Goal: Obtain resource: Obtain resource

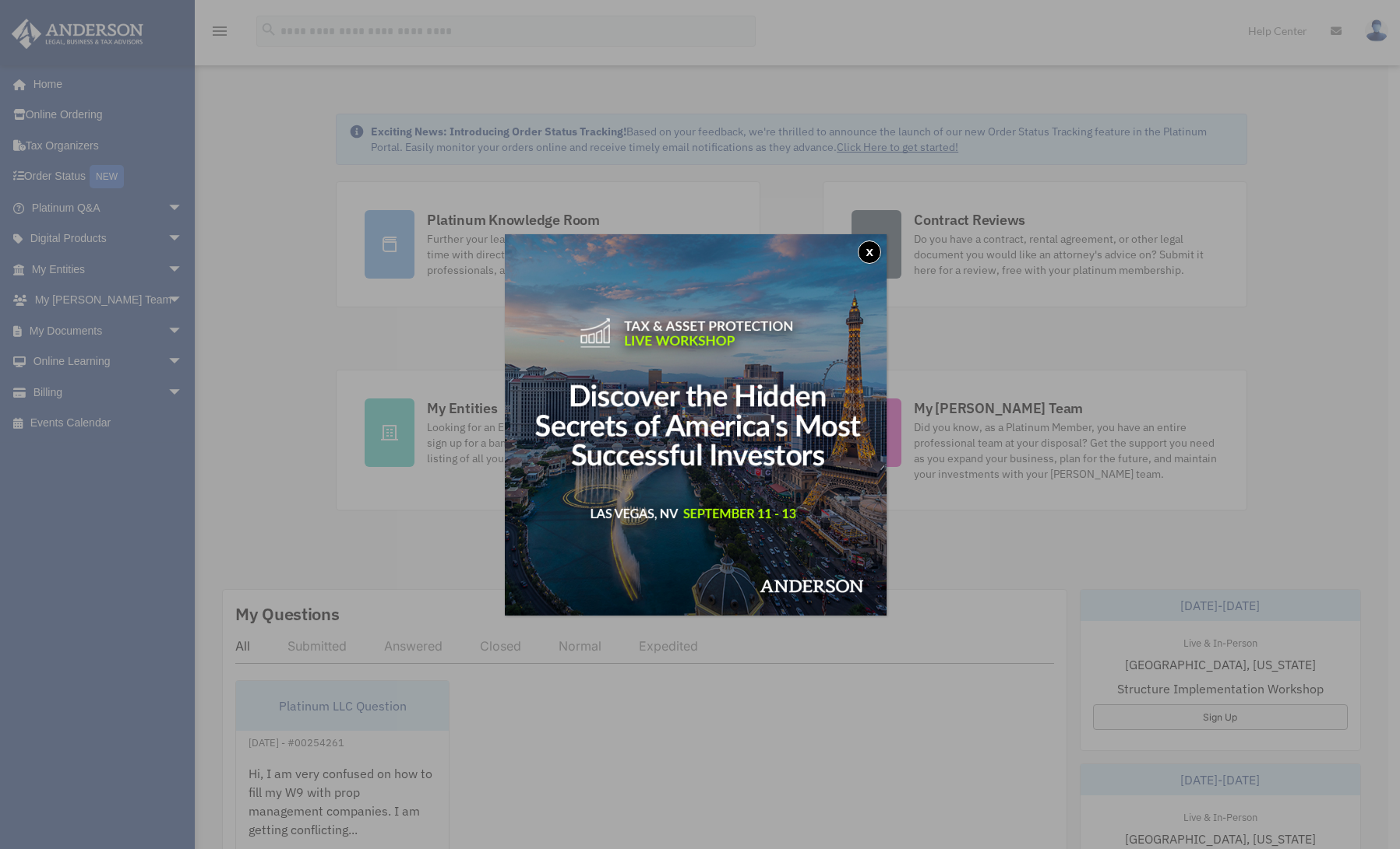
click at [875, 252] on button "x" at bounding box center [869, 252] width 23 height 23
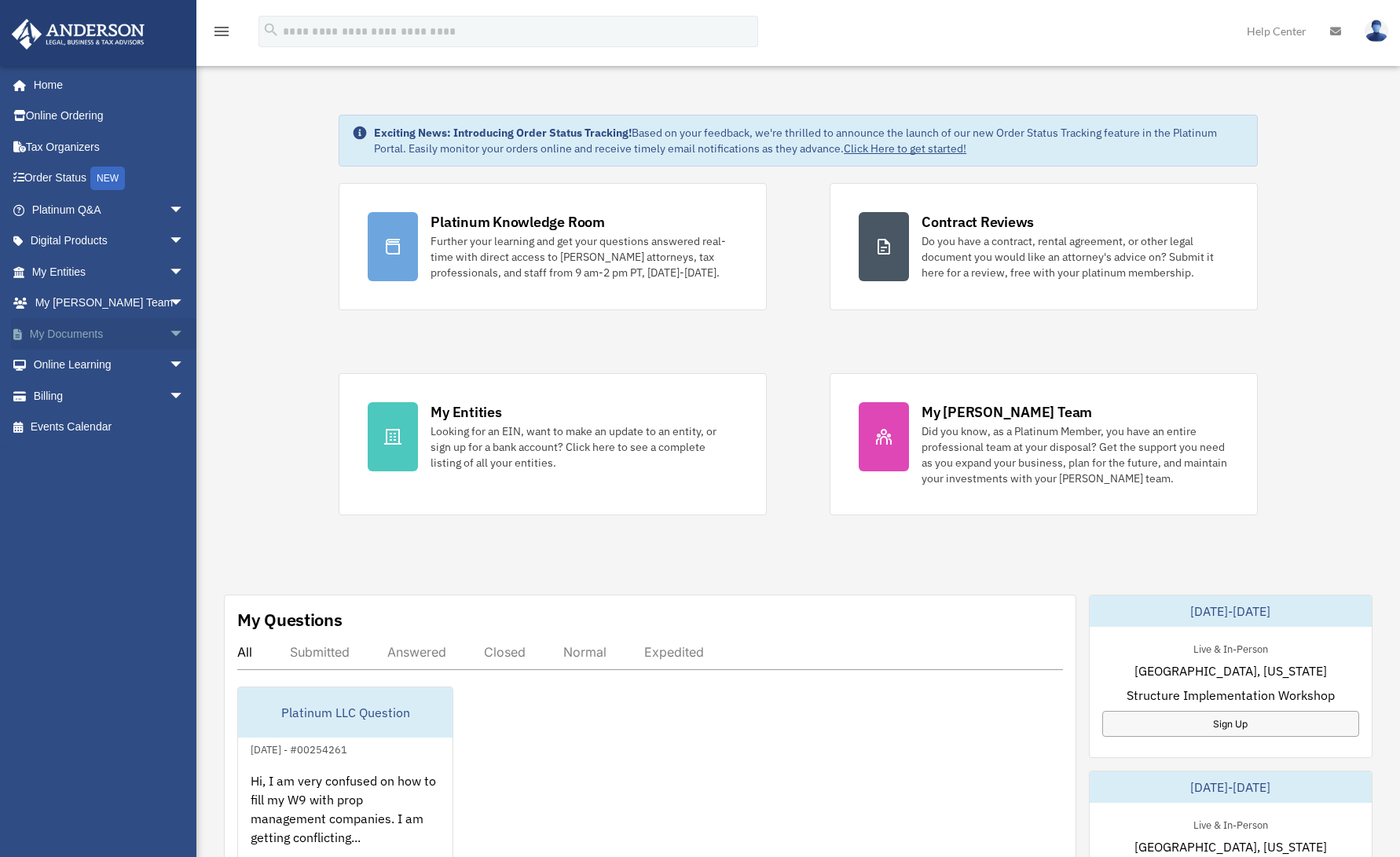
click at [172, 335] on span "arrow_drop_down" at bounding box center [185, 334] width 32 height 32
click at [72, 365] on link "Box" at bounding box center [115, 366] width 187 height 32
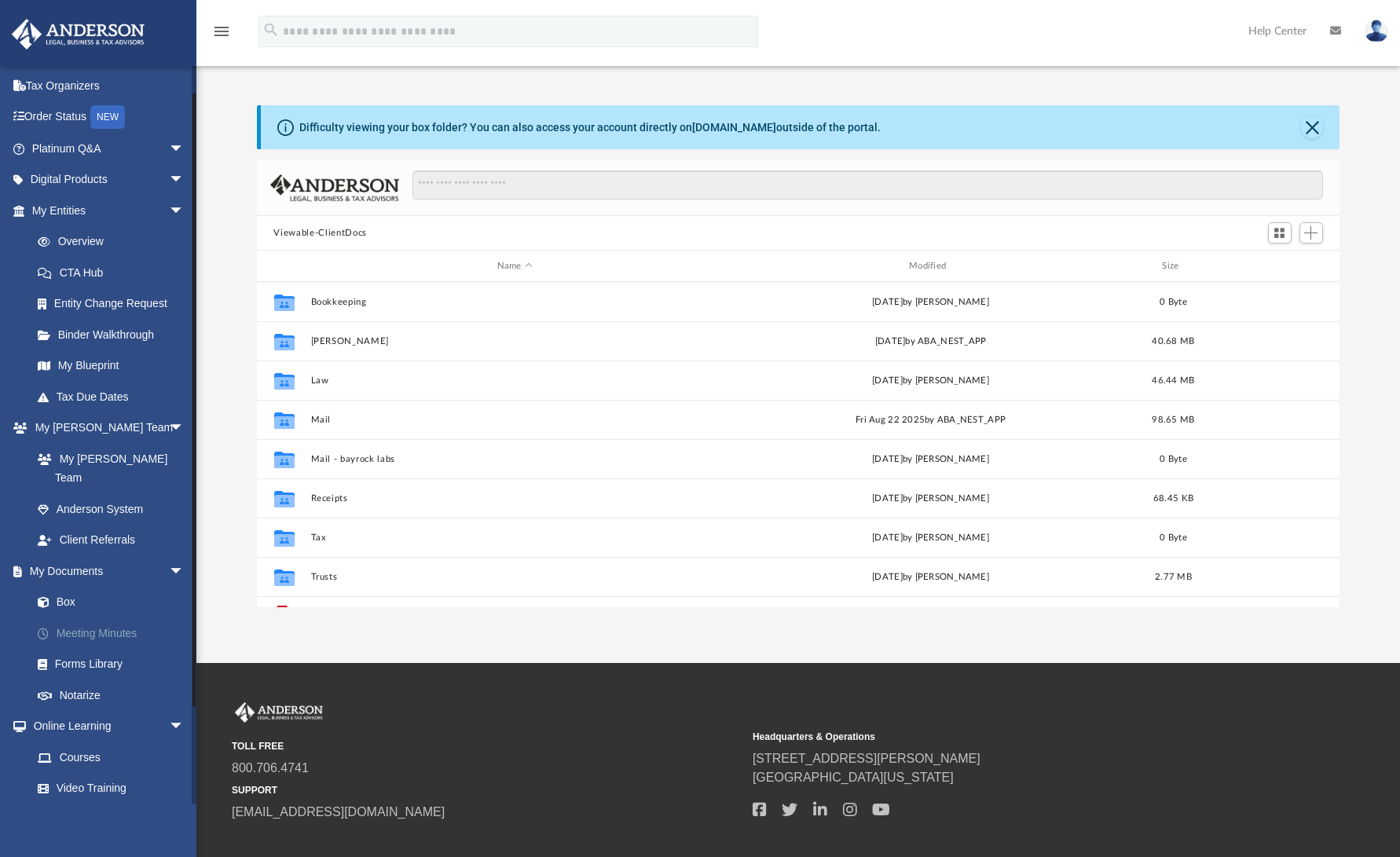
scroll to position [138, 0]
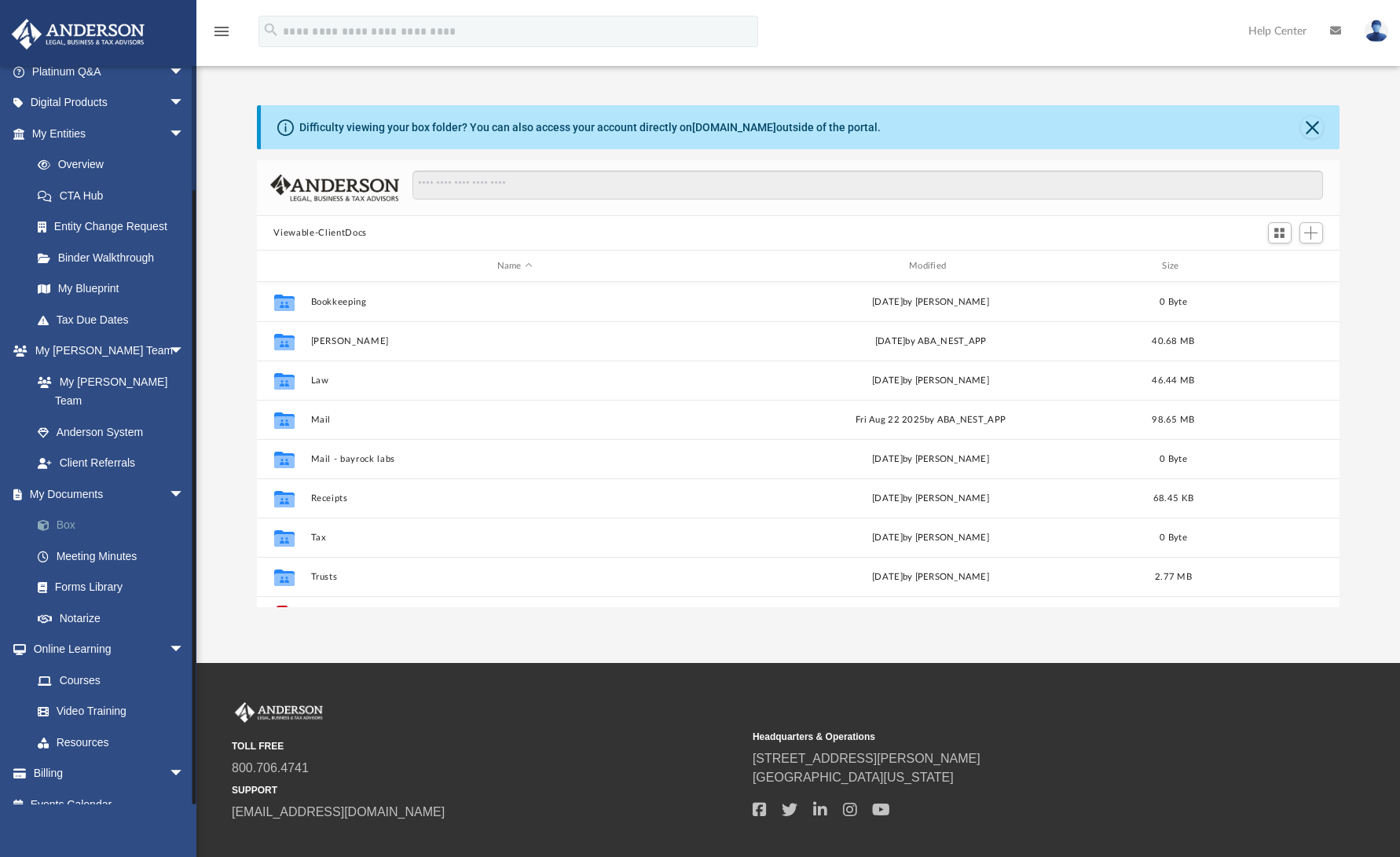
click at [74, 510] on link "Box" at bounding box center [115, 526] width 187 height 32
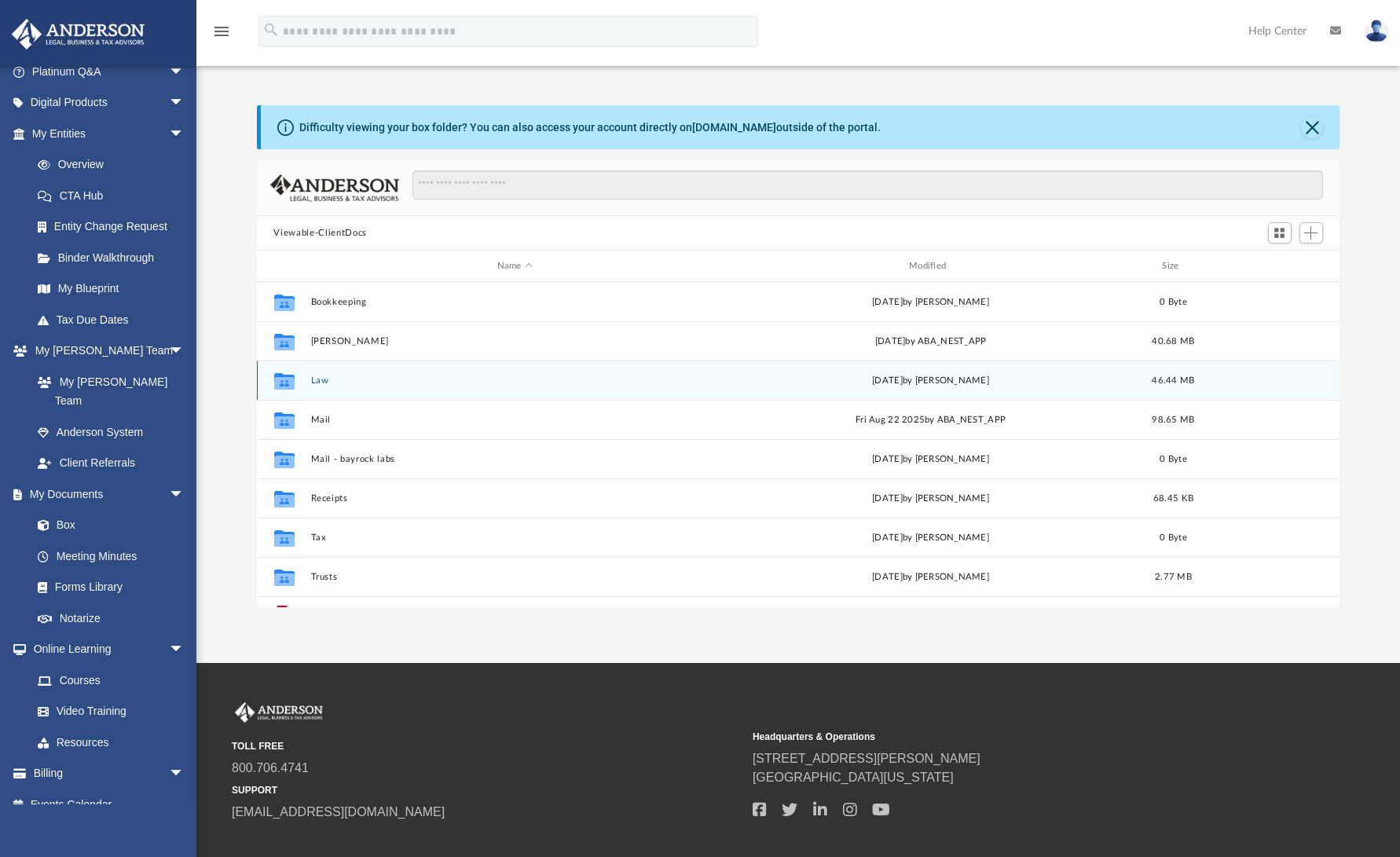
click at [319, 379] on button "Law" at bounding box center [515, 381] width 409 height 10
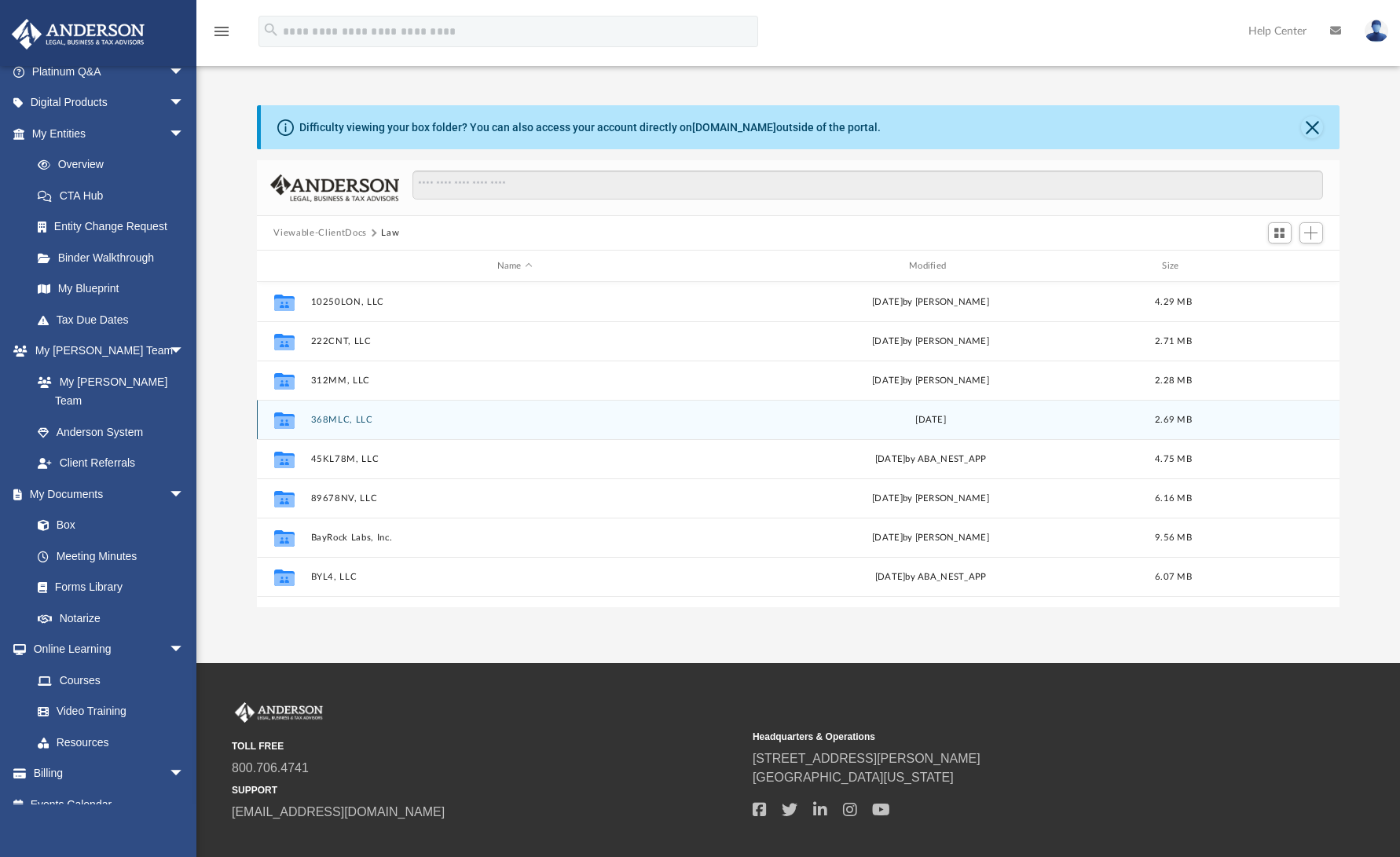
click at [335, 420] on button "368MLC, LLC" at bounding box center [515, 420] width 409 height 10
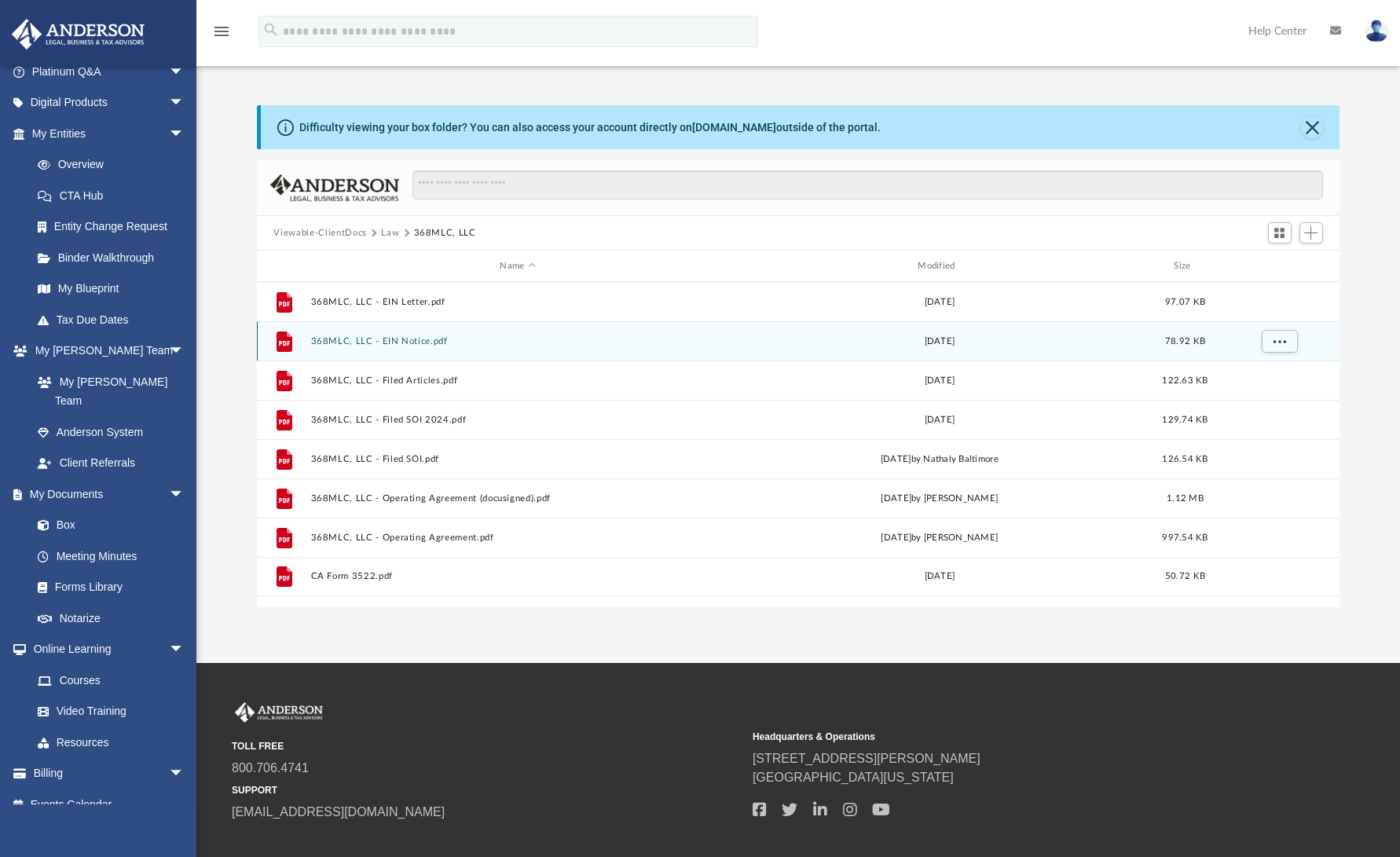
click at [382, 342] on button "368MLC, LLC - EIN Notice.pdf" at bounding box center [518, 341] width 415 height 10
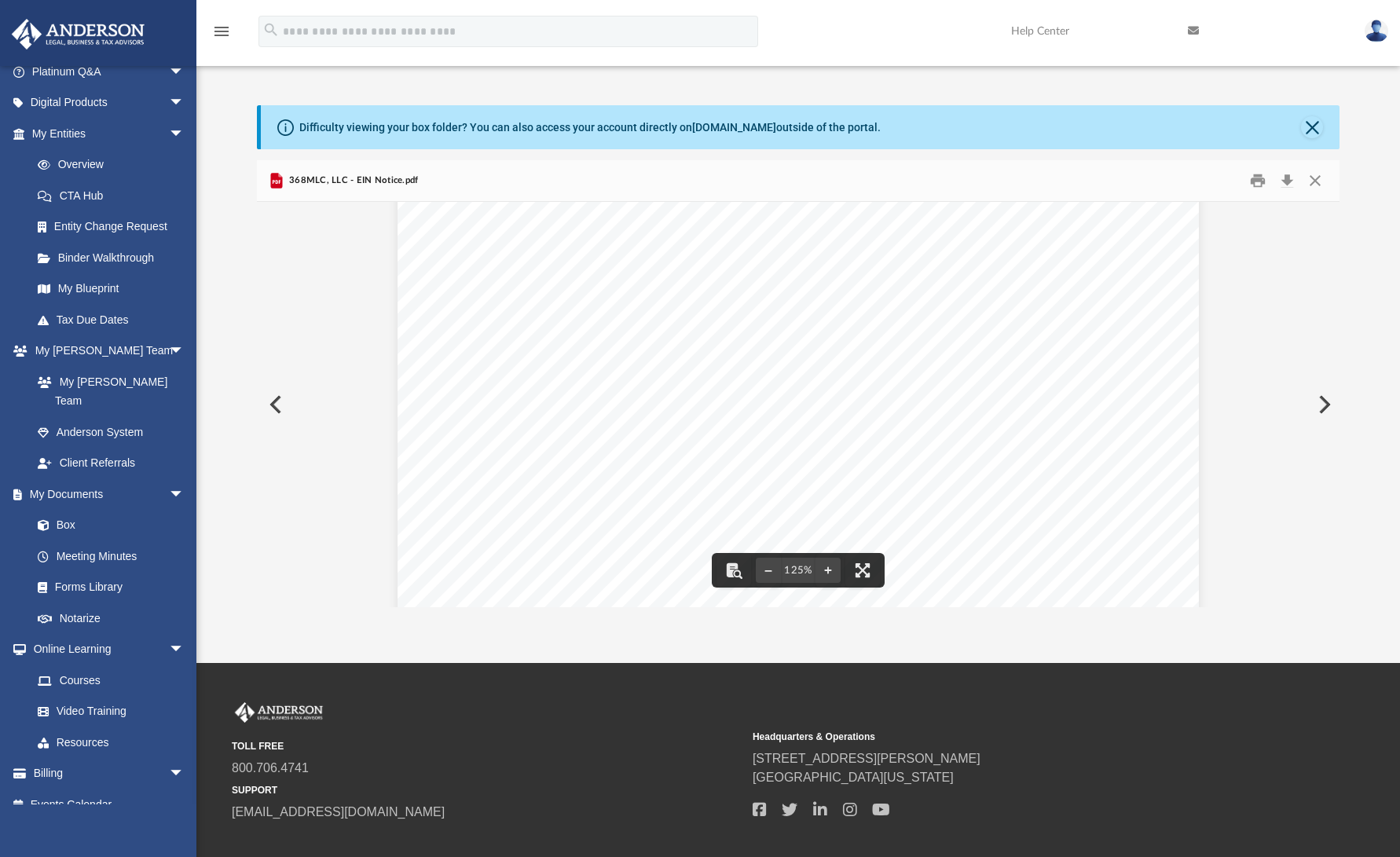
scroll to position [0, 0]
click at [1318, 177] on button "Close" at bounding box center [1316, 181] width 28 height 24
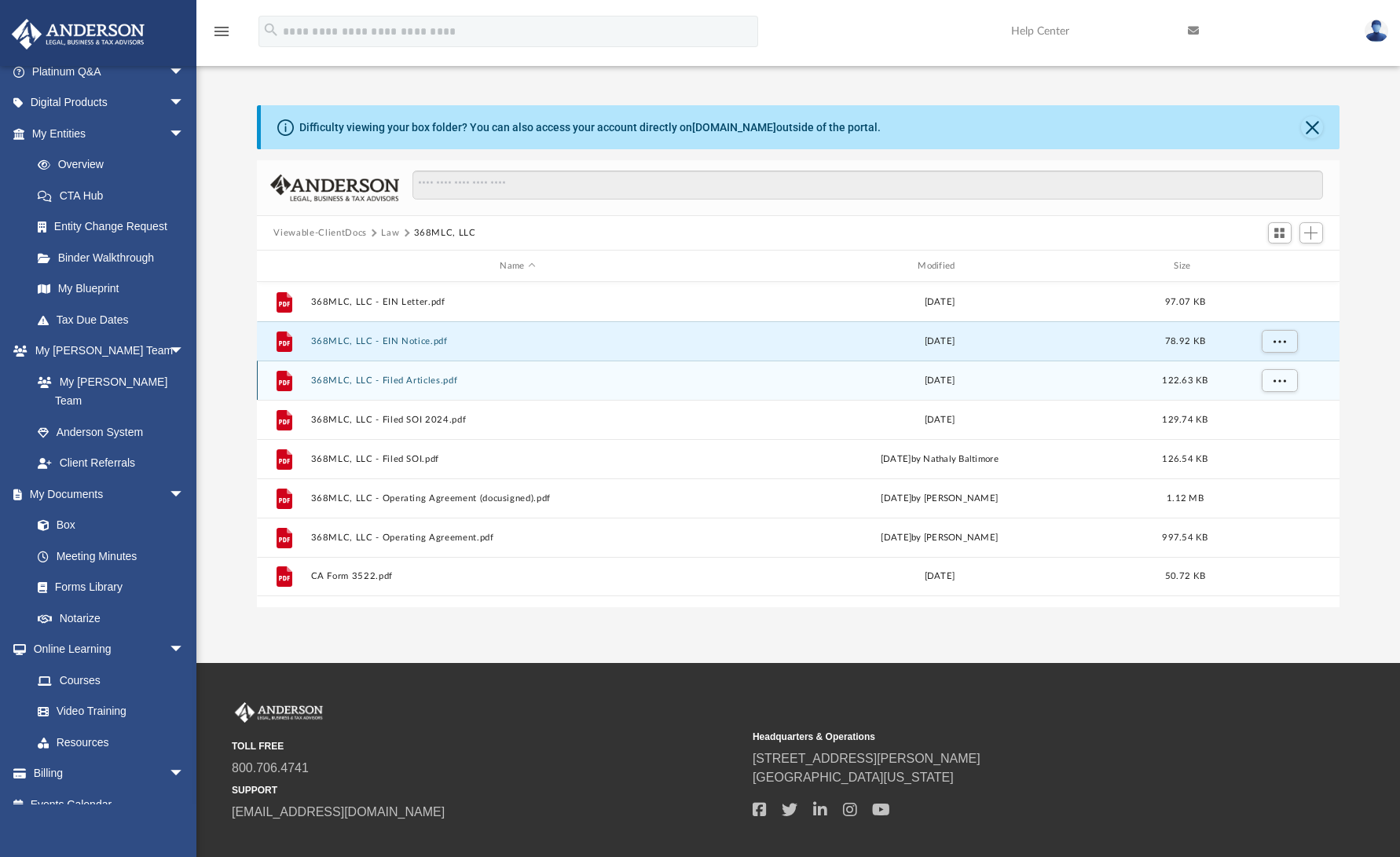
click at [362, 381] on button "368MLC, LLC - Filed Articles.pdf" at bounding box center [518, 381] width 415 height 10
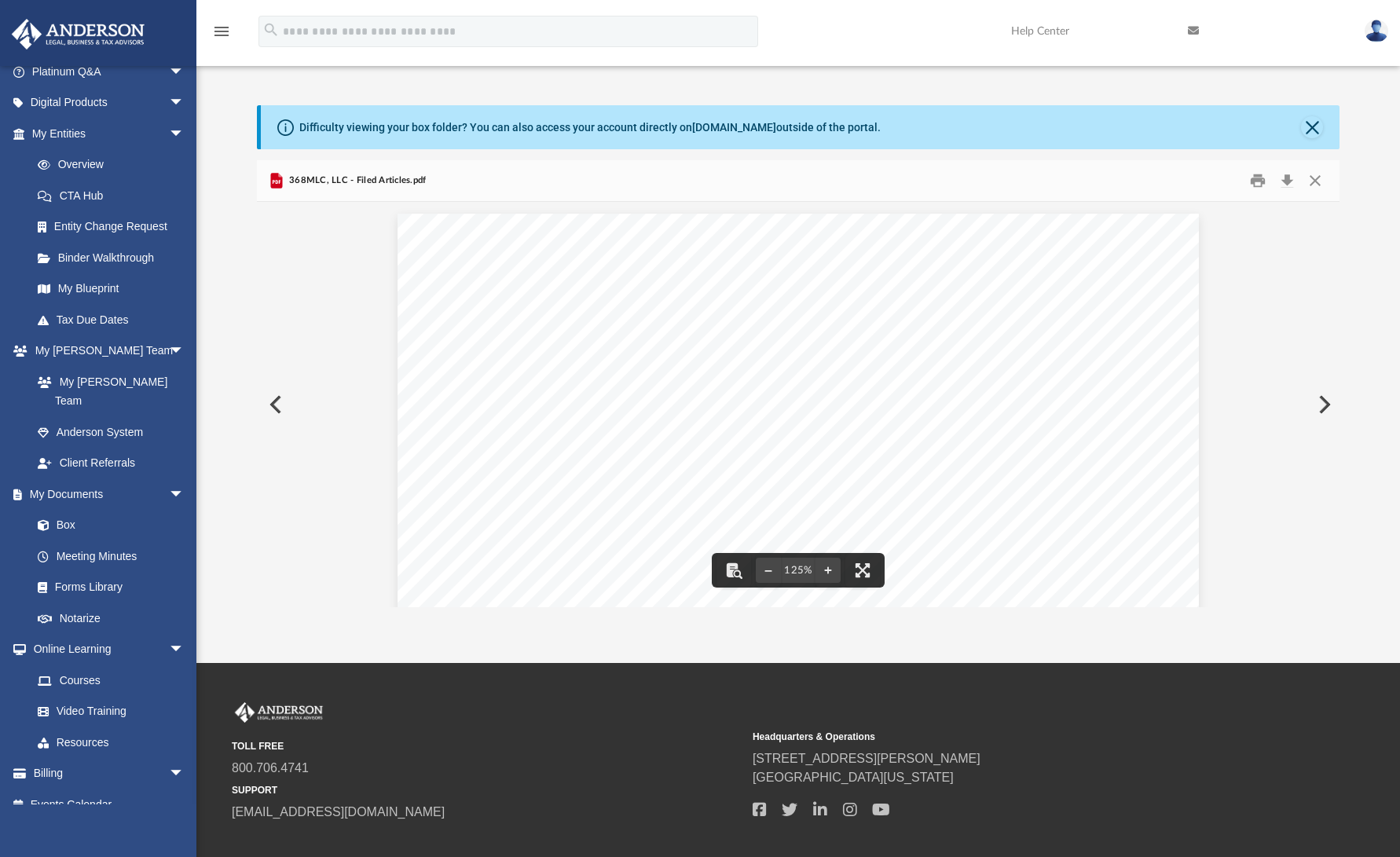
scroll to position [78, 0]
drag, startPoint x: 941, startPoint y: 476, endPoint x: 811, endPoint y: 466, distance: 130.4
click at [820, 465] on div "202251619356 Limited Liability Company Name Limited Liability Company Name 368M…" at bounding box center [798, 654] width 801 height 1038
drag, startPoint x: 800, startPoint y: 465, endPoint x: 967, endPoint y: 471, distance: 167.1
click at [967, 471] on div "202251619356 Limited Liability Company Name Limited Liability Company Name 368M…" at bounding box center [798, 654] width 801 height 1038
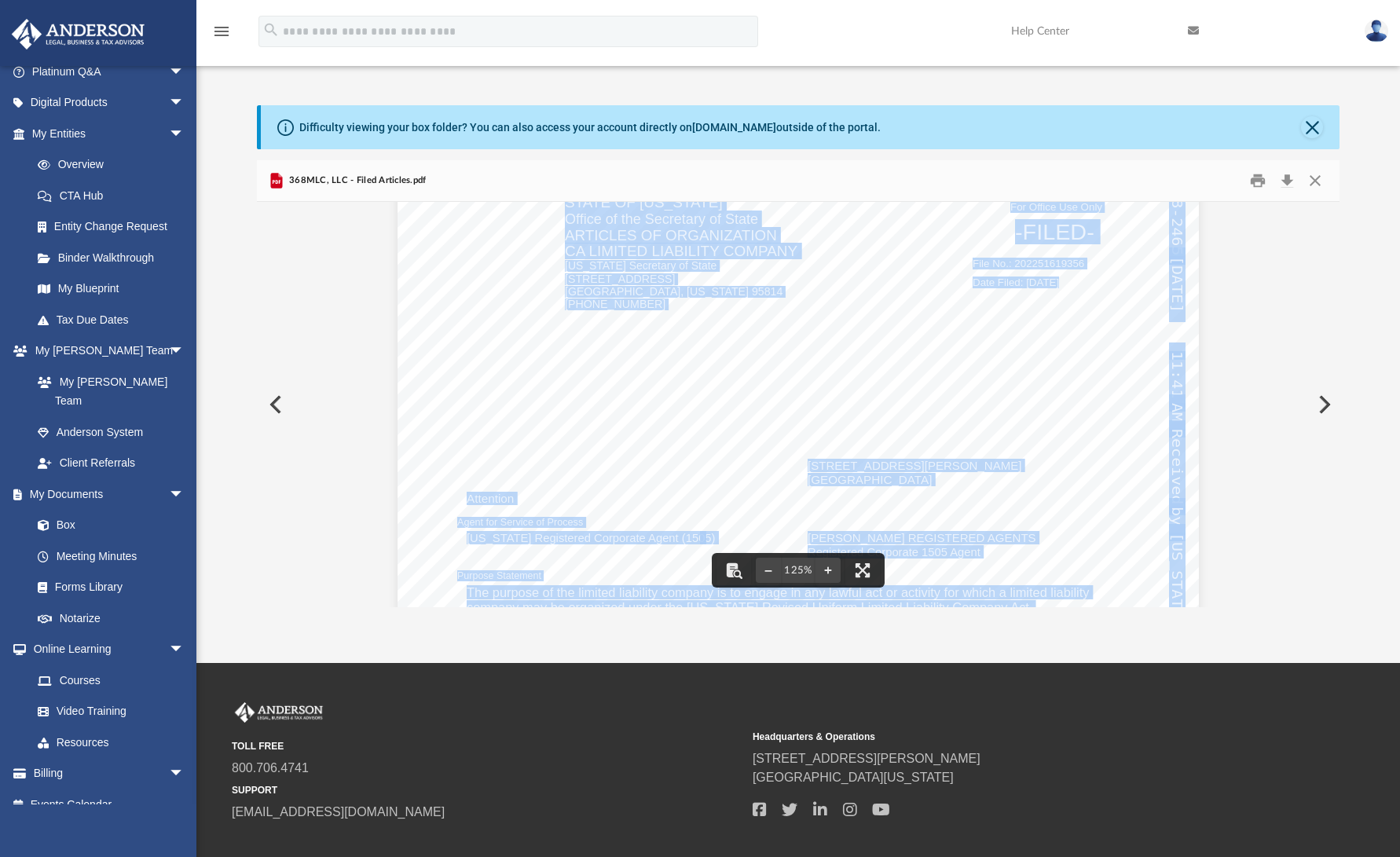
drag, startPoint x: 805, startPoint y: 466, endPoint x: 949, endPoint y: 473, distance: 144.2
click at [949, 473] on div "202251619356 Limited Liability Company Name Limited Liability Company Name 368M…" at bounding box center [798, 654] width 801 height 1038
click at [846, 496] on div "202251619356 Limited Liability Company Name Limited Liability Company Name 368M…" at bounding box center [798, 654] width 801 height 1038
click at [767, 481] on div "202251619356 Limited Liability Company Name Limited Liability Company Name 368M…" at bounding box center [798, 654] width 801 height 1038
click at [784, 421] on div "202251619356 Limited Liability Company Name Limited Liability Company Name 368M…" at bounding box center [798, 654] width 801 height 1038
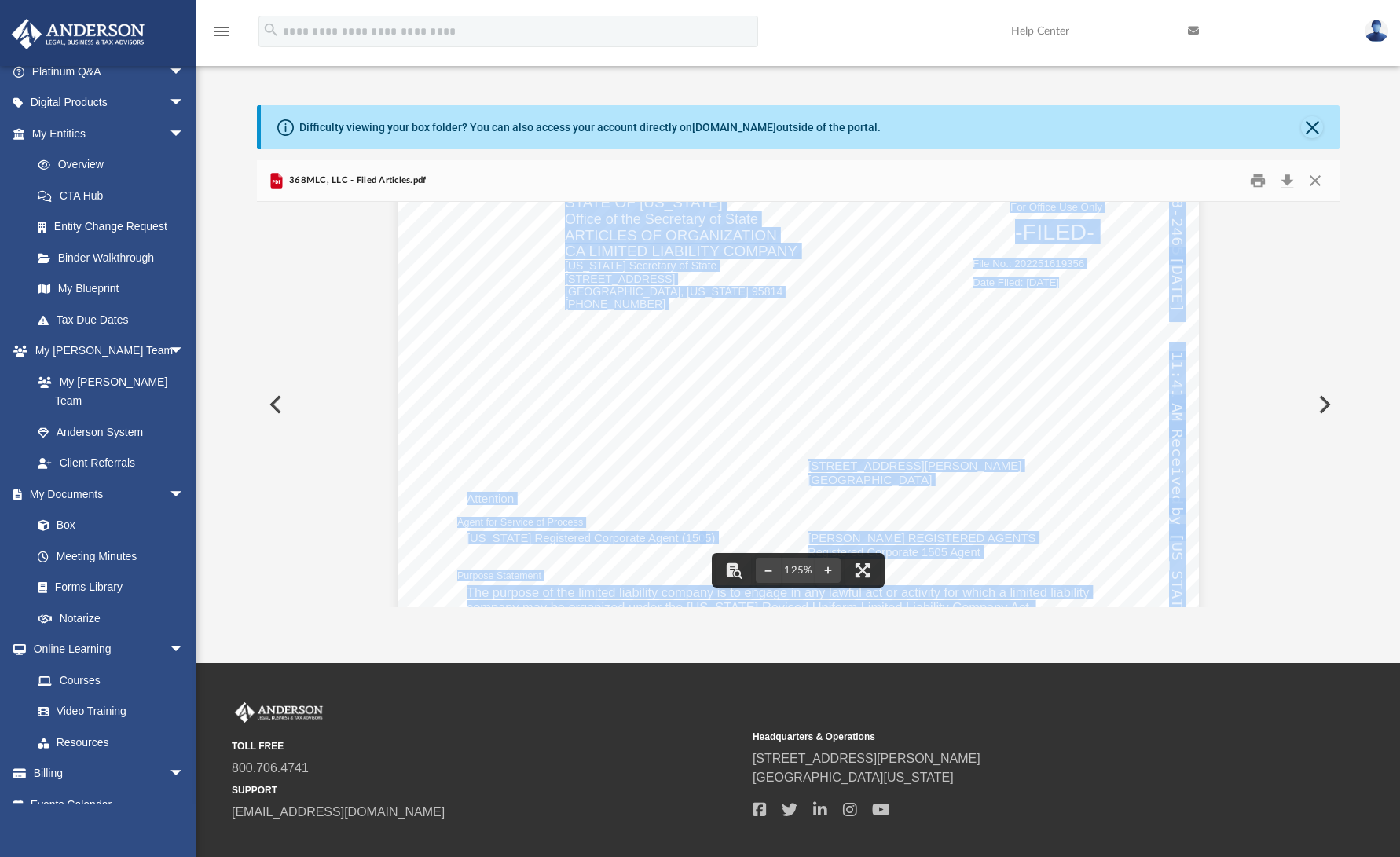
click at [974, 456] on div "202251619356 Limited Liability Company Name Limited Liability Company Name 368M…" at bounding box center [798, 654] width 801 height 1038
click at [1011, 499] on div "202251619356 Limited Liability Company Name Limited Liability Company Name 368M…" at bounding box center [798, 654] width 801 height 1038
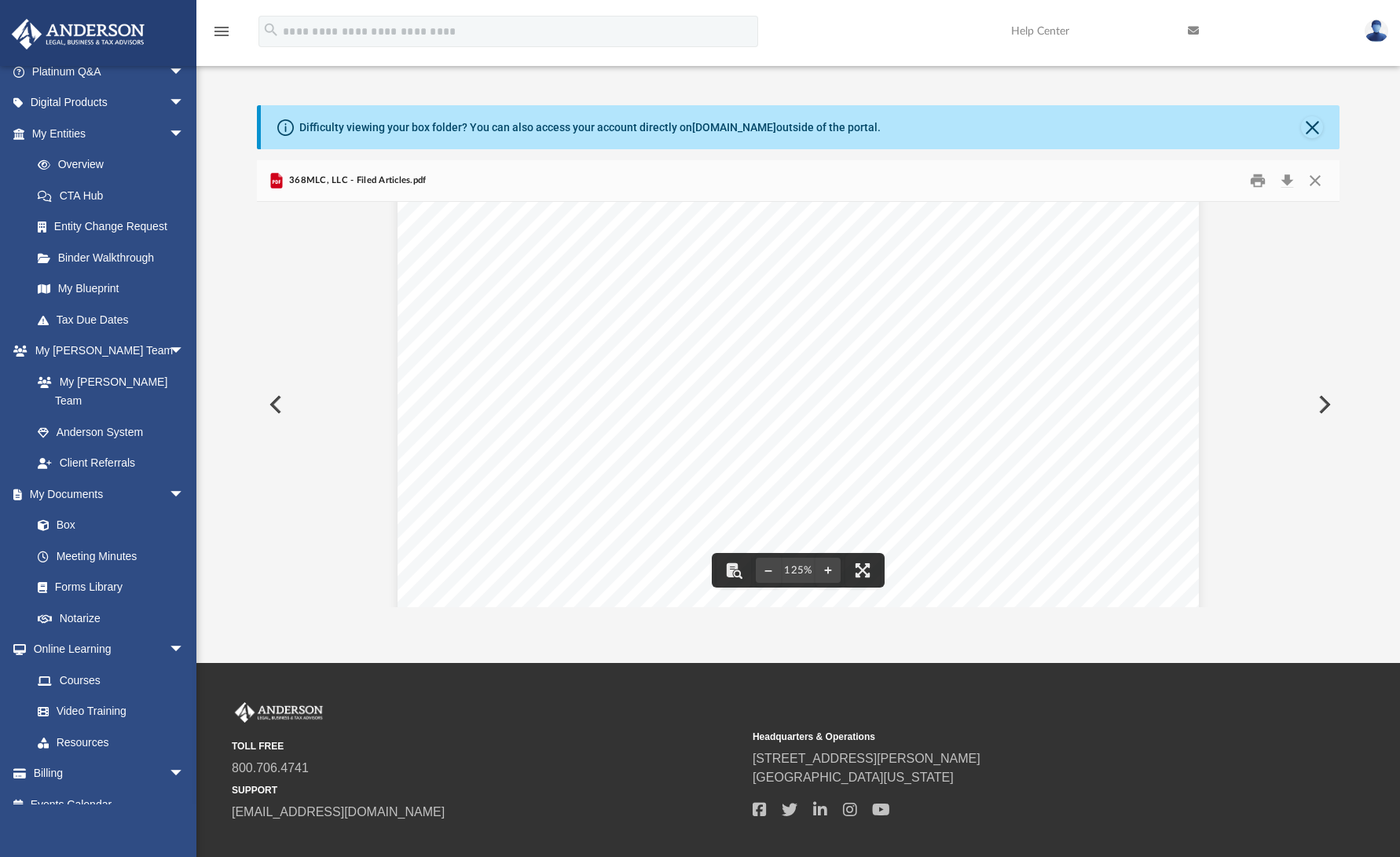
click at [821, 411] on span "[STREET_ADDRESS]" at bounding box center [866, 412] width 117 height 12
drag, startPoint x: 802, startPoint y: 459, endPoint x: 926, endPoint y: 476, distance: 125.2
click at [926, 476] on div "202251619356 Limited Liability Company Name Limited Liability Company Name 368M…" at bounding box center [798, 654] width 801 height 1038
